Goal: Find specific page/section: Find specific page/section

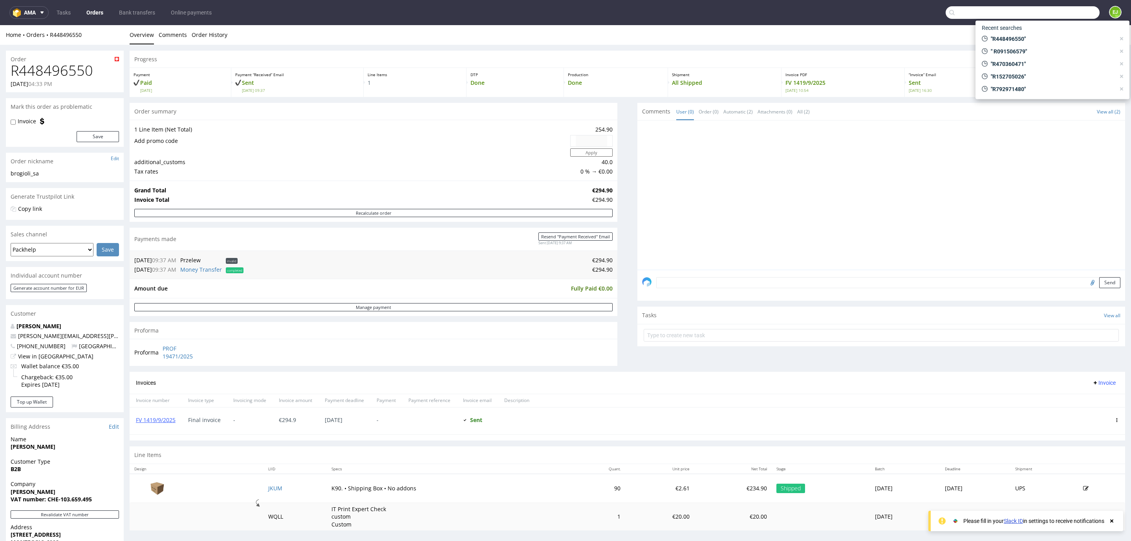
click at [1055, 11] on input "text" at bounding box center [1023, 12] width 154 height 13
paste input "R520669307"
type input "R520669307"
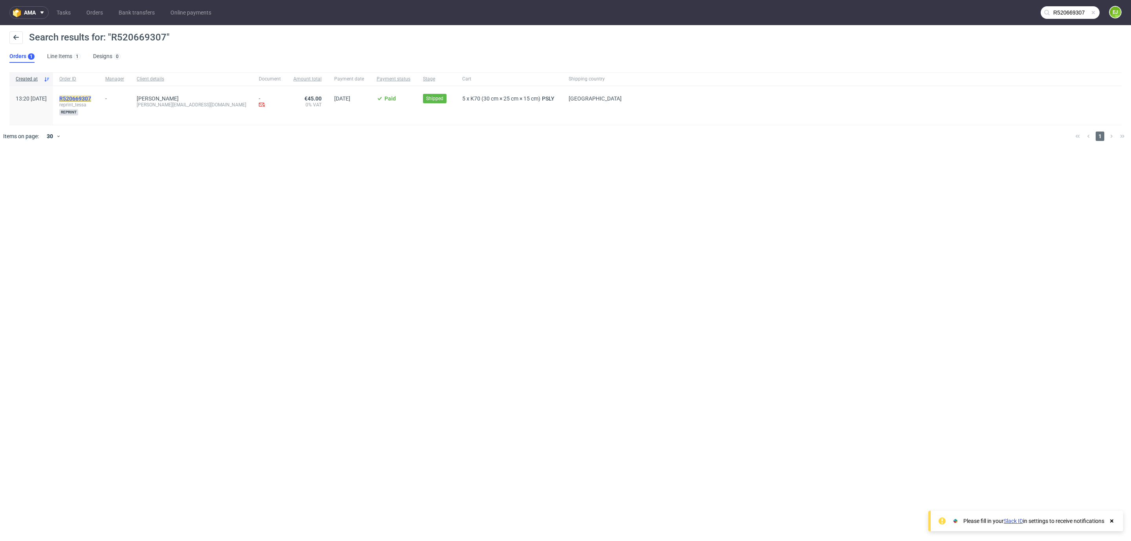
click at [89, 97] on mark "R520669307" at bounding box center [75, 98] width 32 height 6
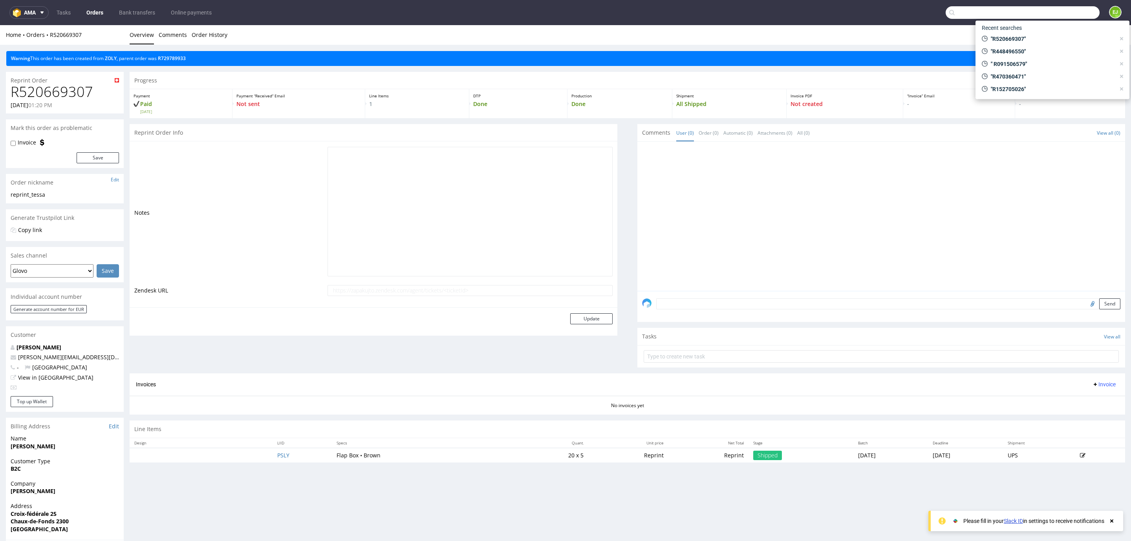
click at [1052, 11] on input "text" at bounding box center [1023, 12] width 154 height 13
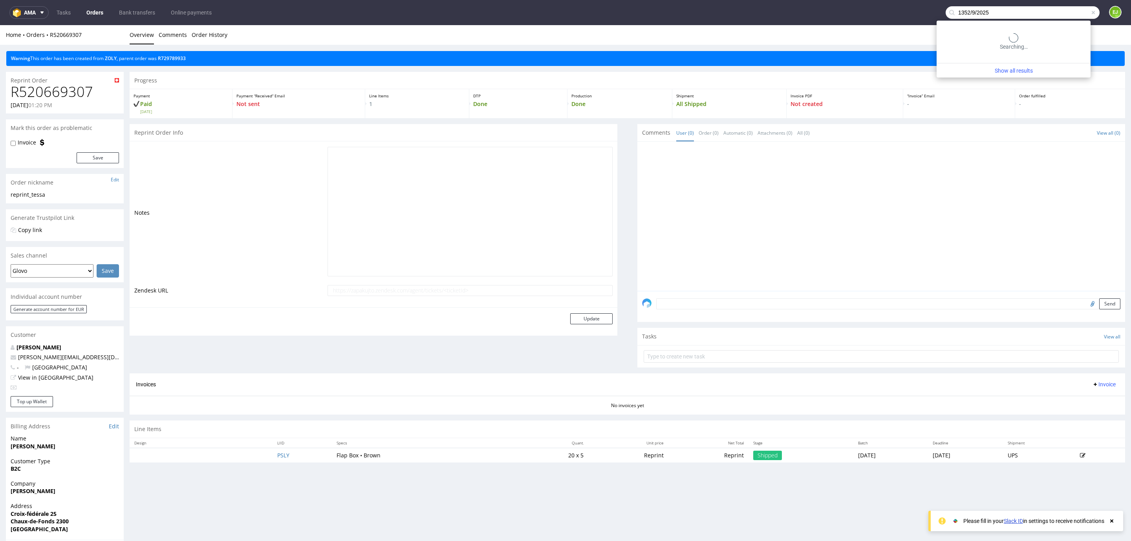
type input "1352/9/2025"
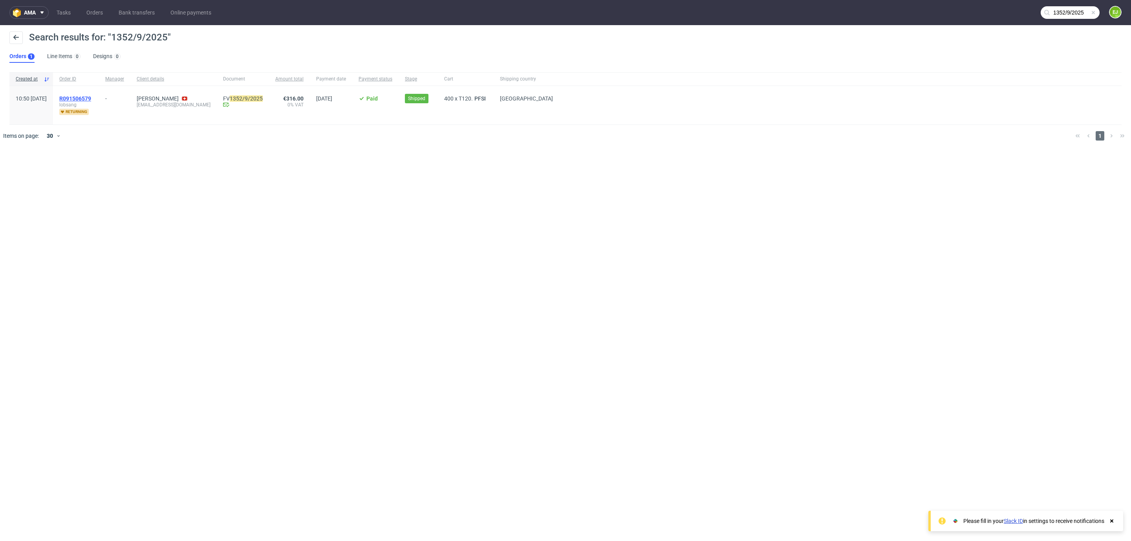
click at [91, 96] on span "R091506579" at bounding box center [75, 98] width 32 height 6
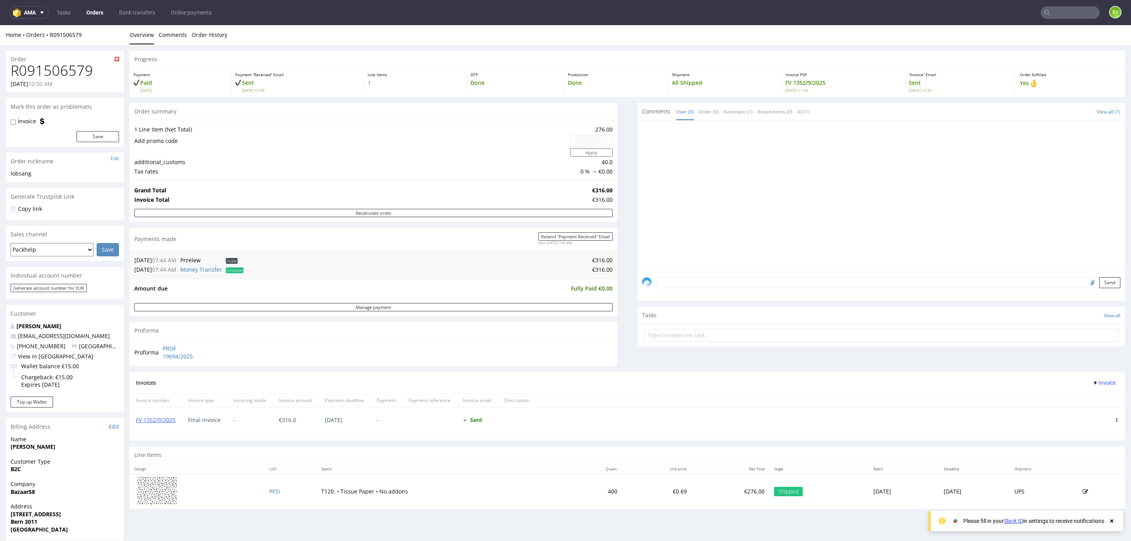
scroll to position [124, 0]
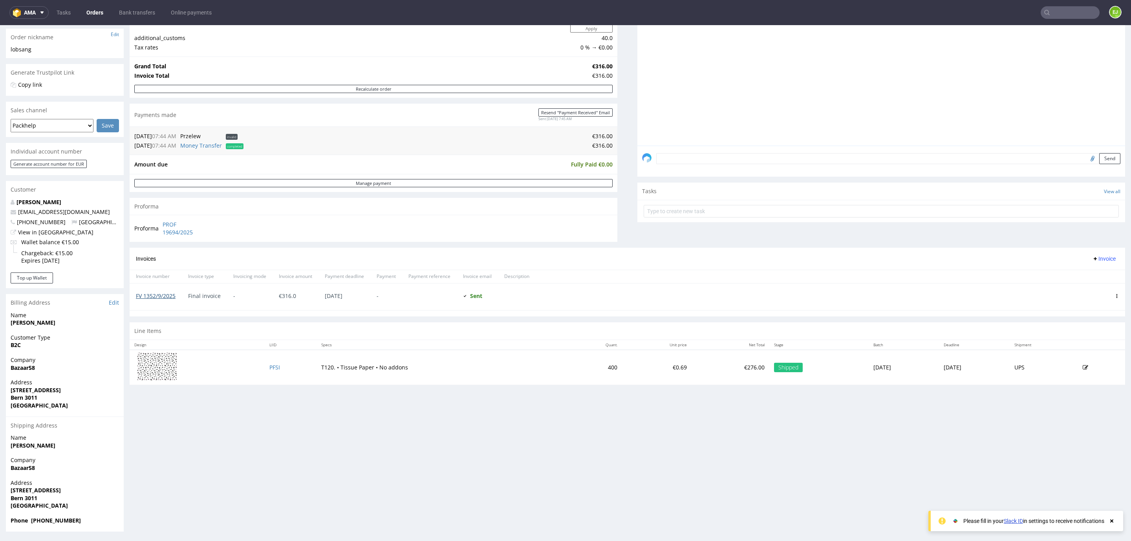
click at [165, 300] on link "FV 1352/9/2025" at bounding box center [156, 295] width 40 height 7
